Goal: Check status: Verify the current state of an ongoing process or item

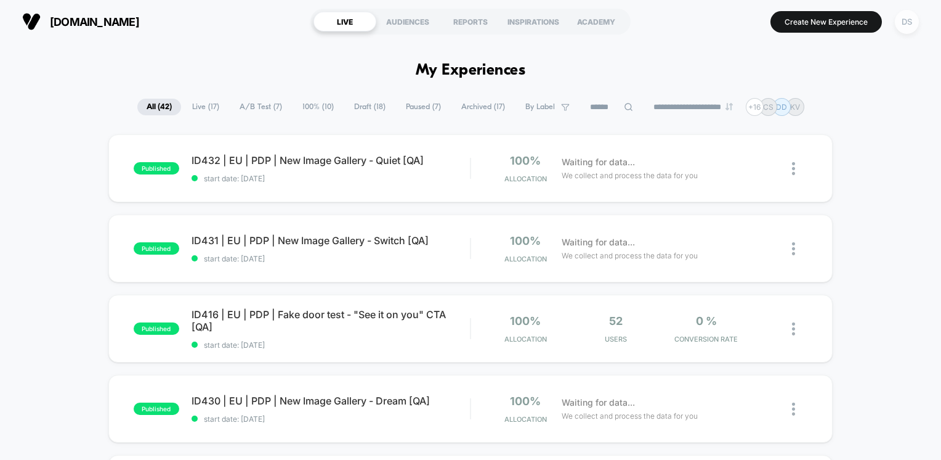
click at [909, 25] on div "DS" at bounding box center [907, 22] width 24 height 24
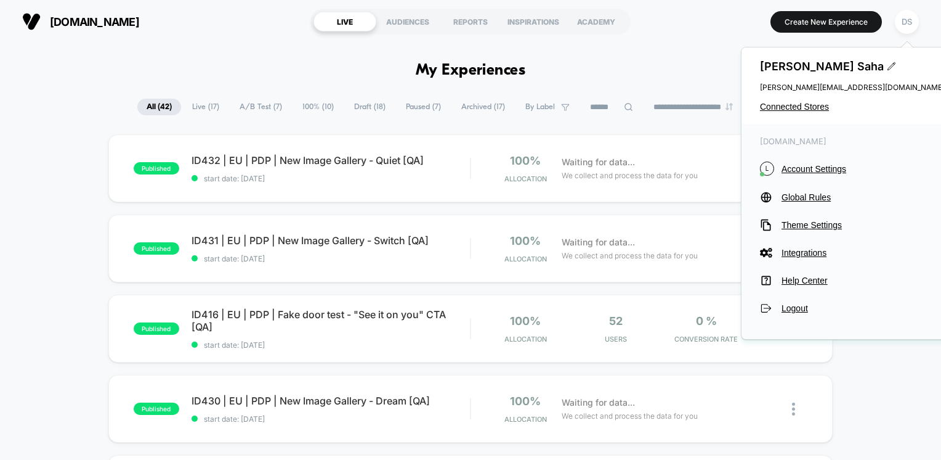
click at [809, 113] on div "[PERSON_NAME] [PERSON_NAME][EMAIL_ADDRESS][DOMAIN_NAME] Connected Stores" at bounding box center [853, 85] width 222 height 76
click at [810, 110] on span "Connected Stores" at bounding box center [852, 107] width 185 height 10
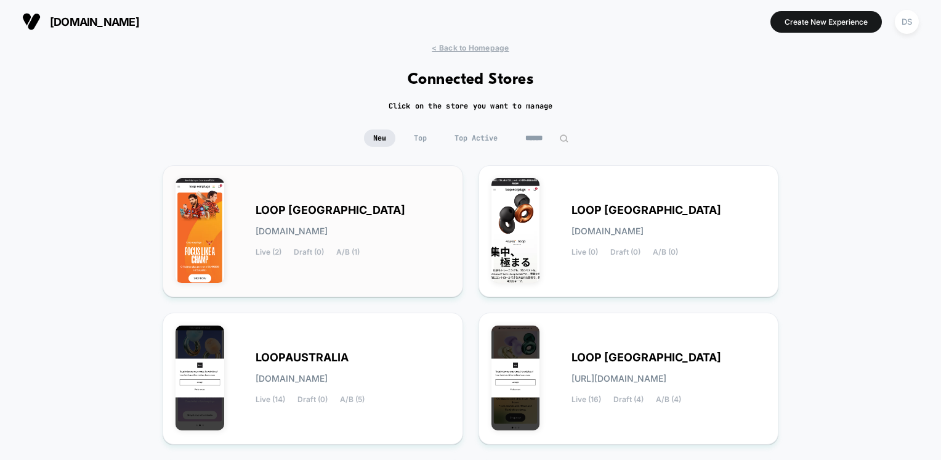
click at [296, 222] on div "LOOP [GEOGRAPHIC_DATA] [DOMAIN_NAME] Live (2) Draft (0) A/B (1)" at bounding box center [353, 231] width 195 height 51
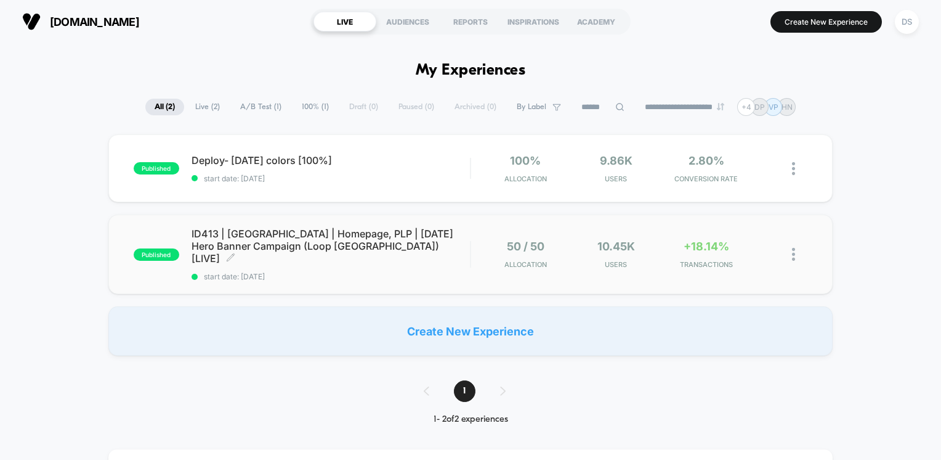
click at [262, 248] on span "ID413 | [GEOGRAPHIC_DATA] | Homepage, PLP | [DATE] Hero Banner Campaign (Loop […" at bounding box center [331, 245] width 279 height 37
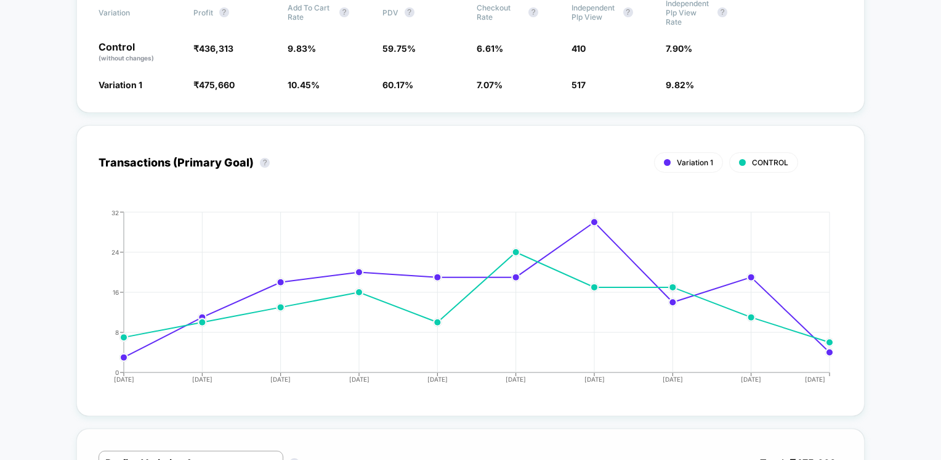
scroll to position [431, 0]
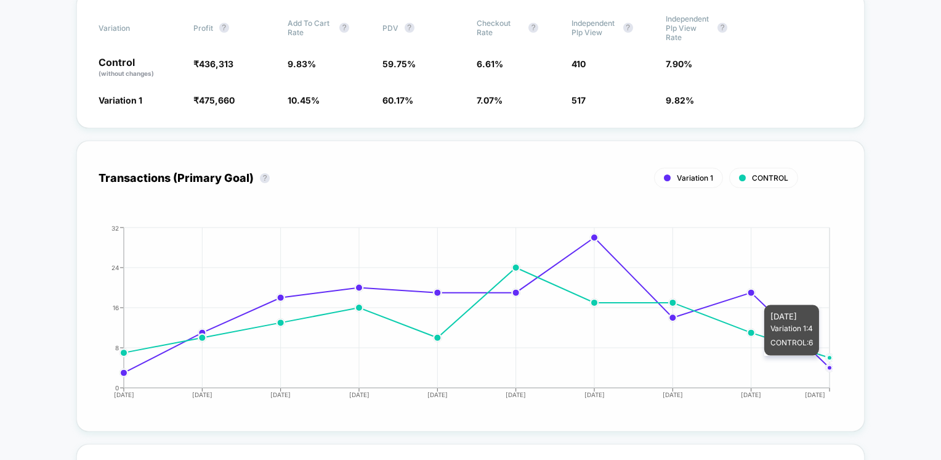
click at [829, 361] on circle at bounding box center [829, 357] width 9 height 9
click at [750, 297] on icon "[DATE] [DATE] [DATE] [DATE] [DATE] [DATE] [DATE] [DATE] [DATE] [DATE] 0 8 16 24…" at bounding box center [458, 316] width 749 height 185
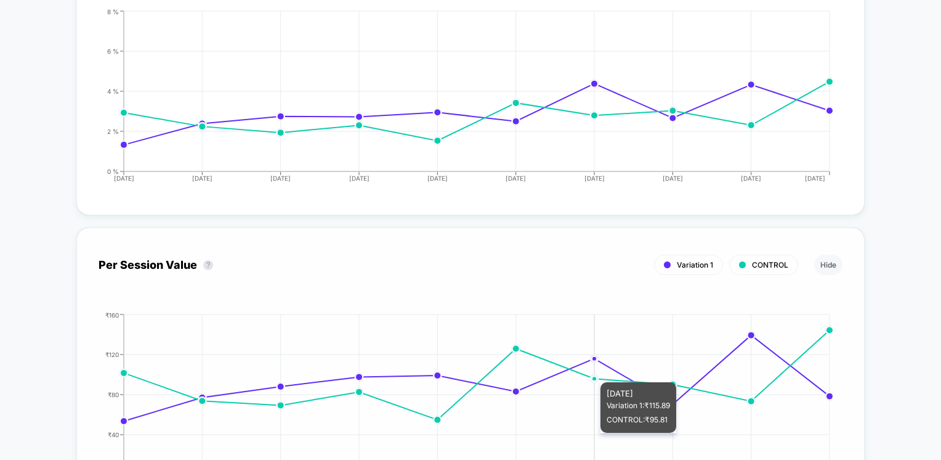
scroll to position [1294, 0]
